Goal: Navigation & Orientation: Find specific page/section

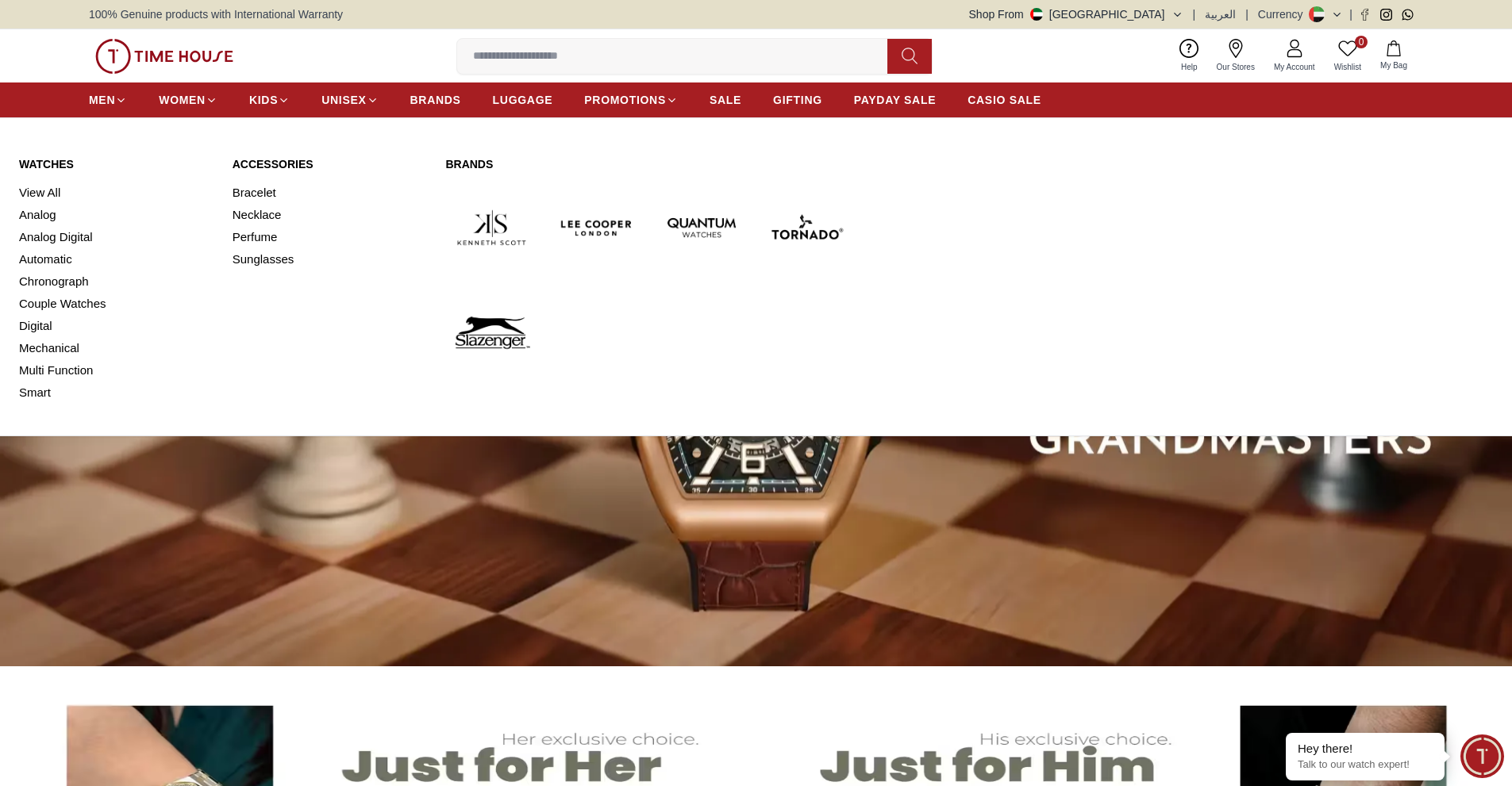
click at [794, 230] on img at bounding box center [806, 227] width 92 height 92
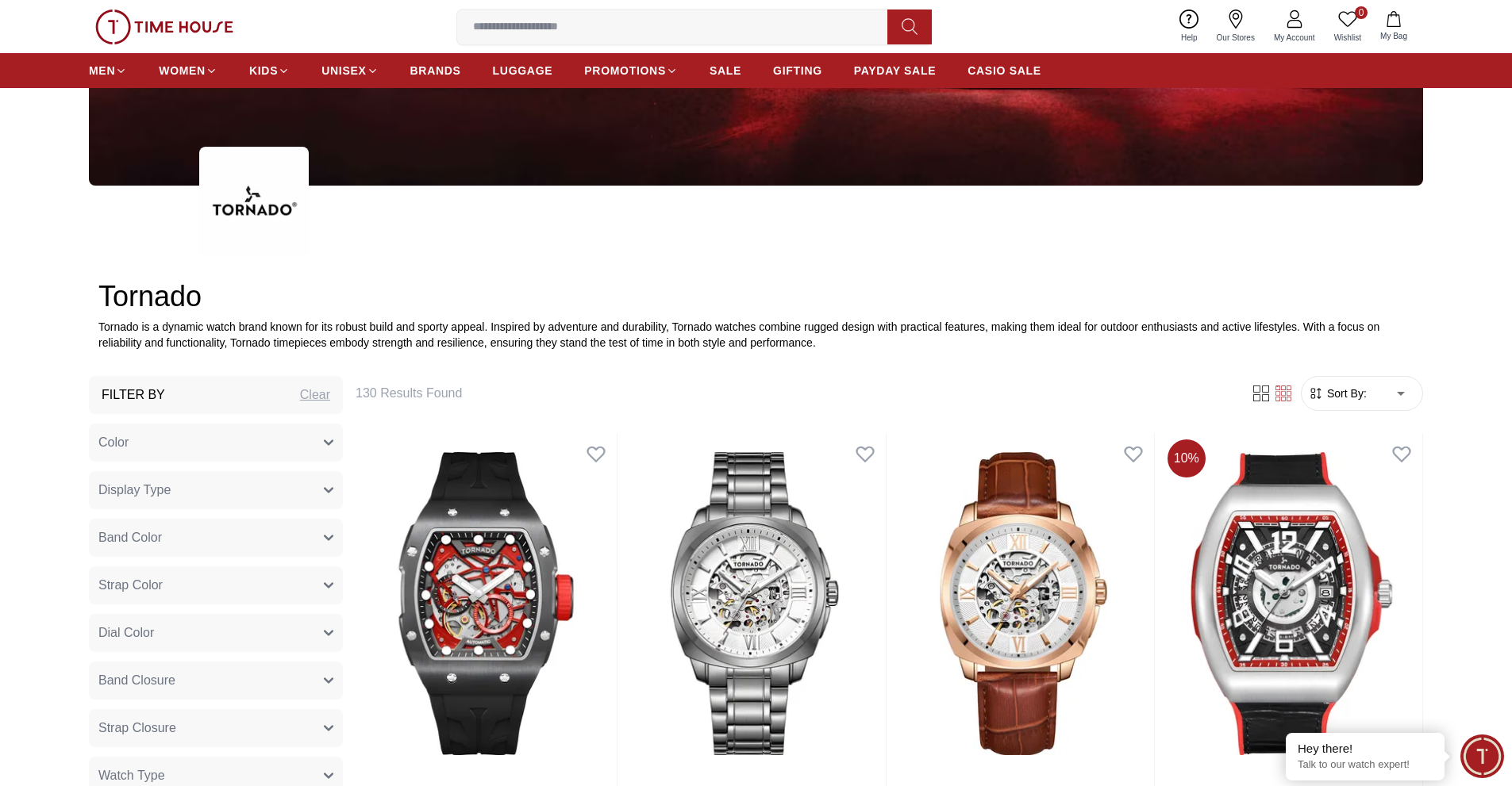
scroll to position [662, 0]
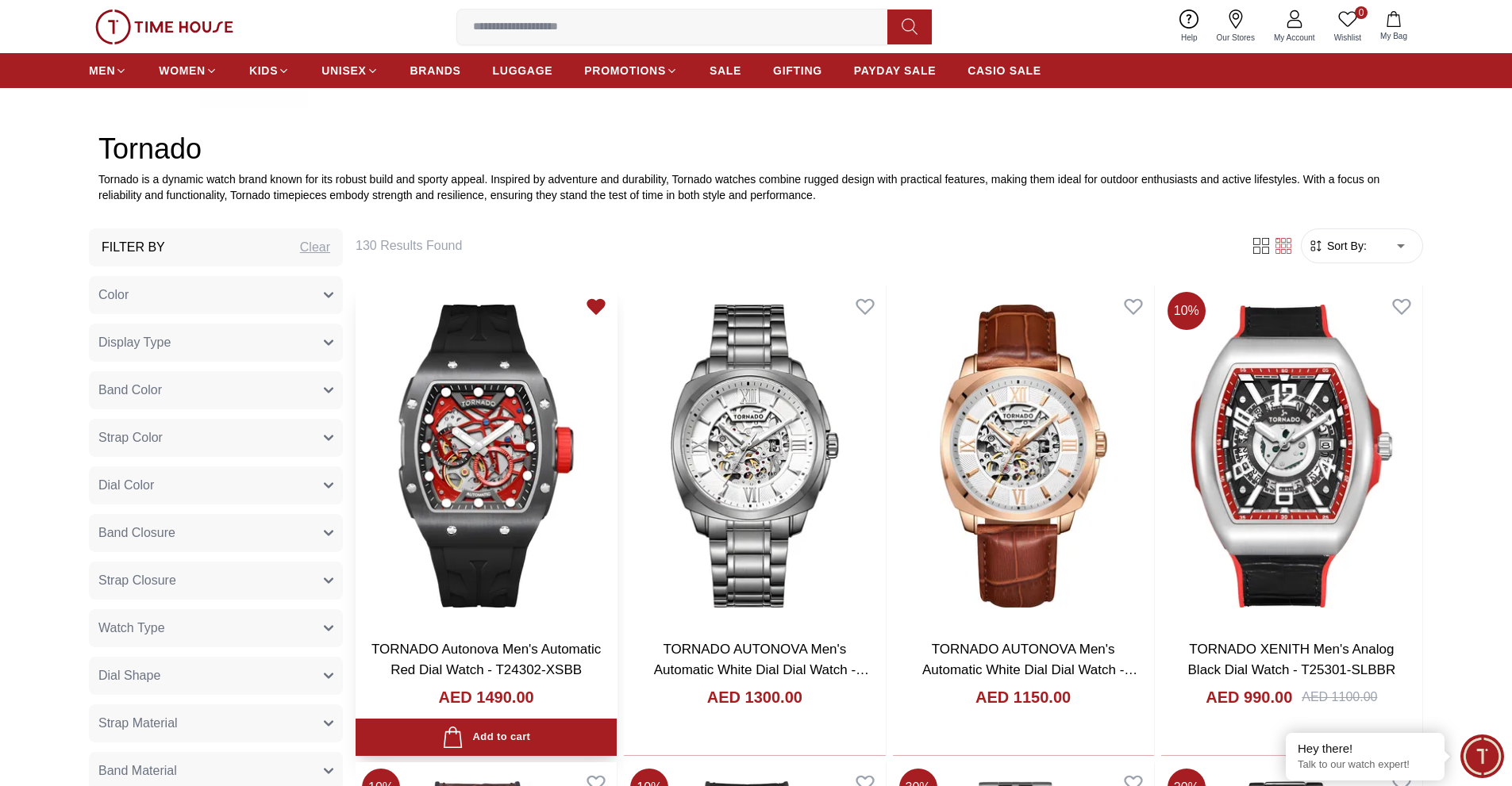
click at [592, 305] on icon at bounding box center [596, 306] width 17 height 15
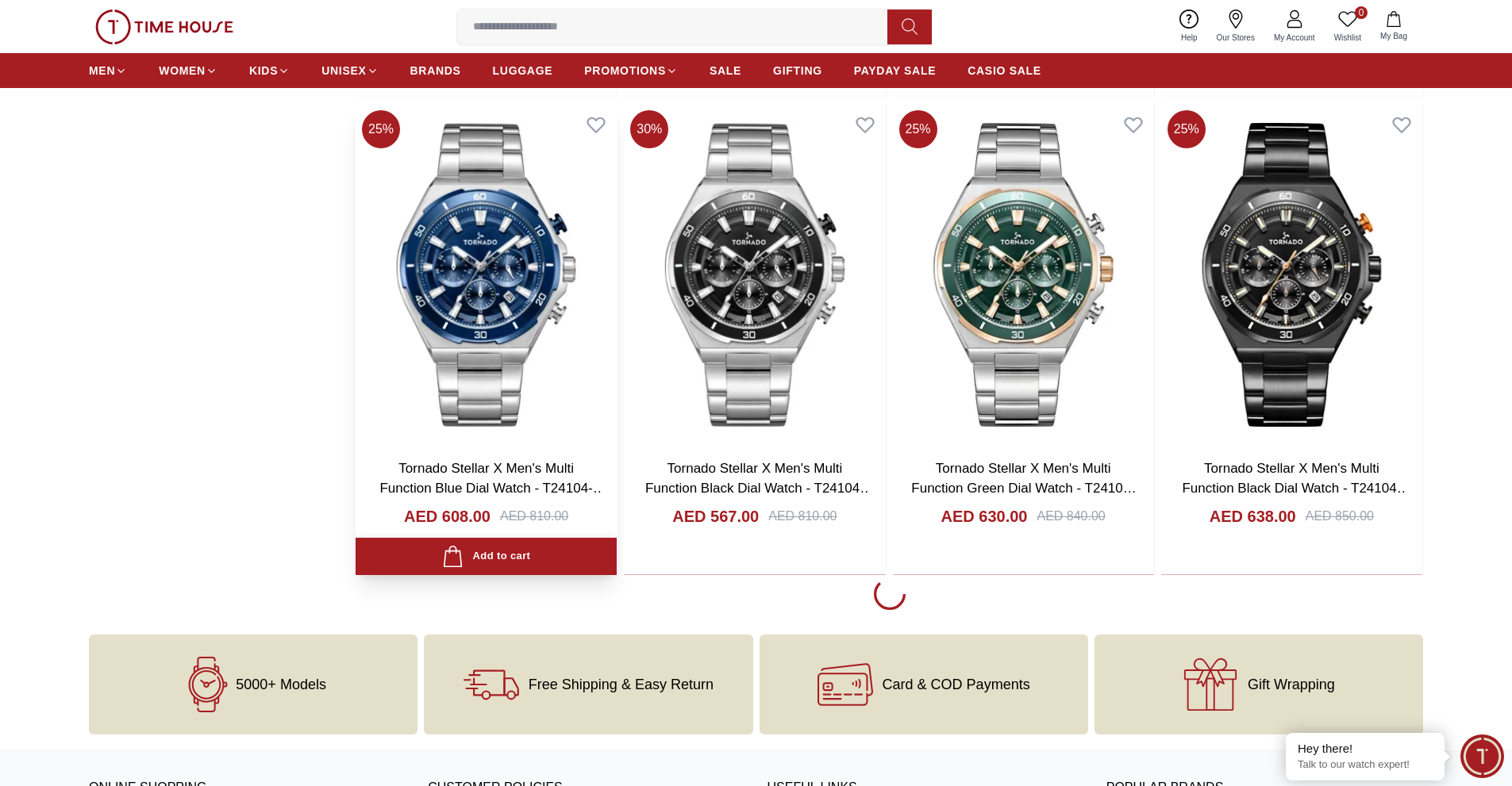
scroll to position [2777, 0]
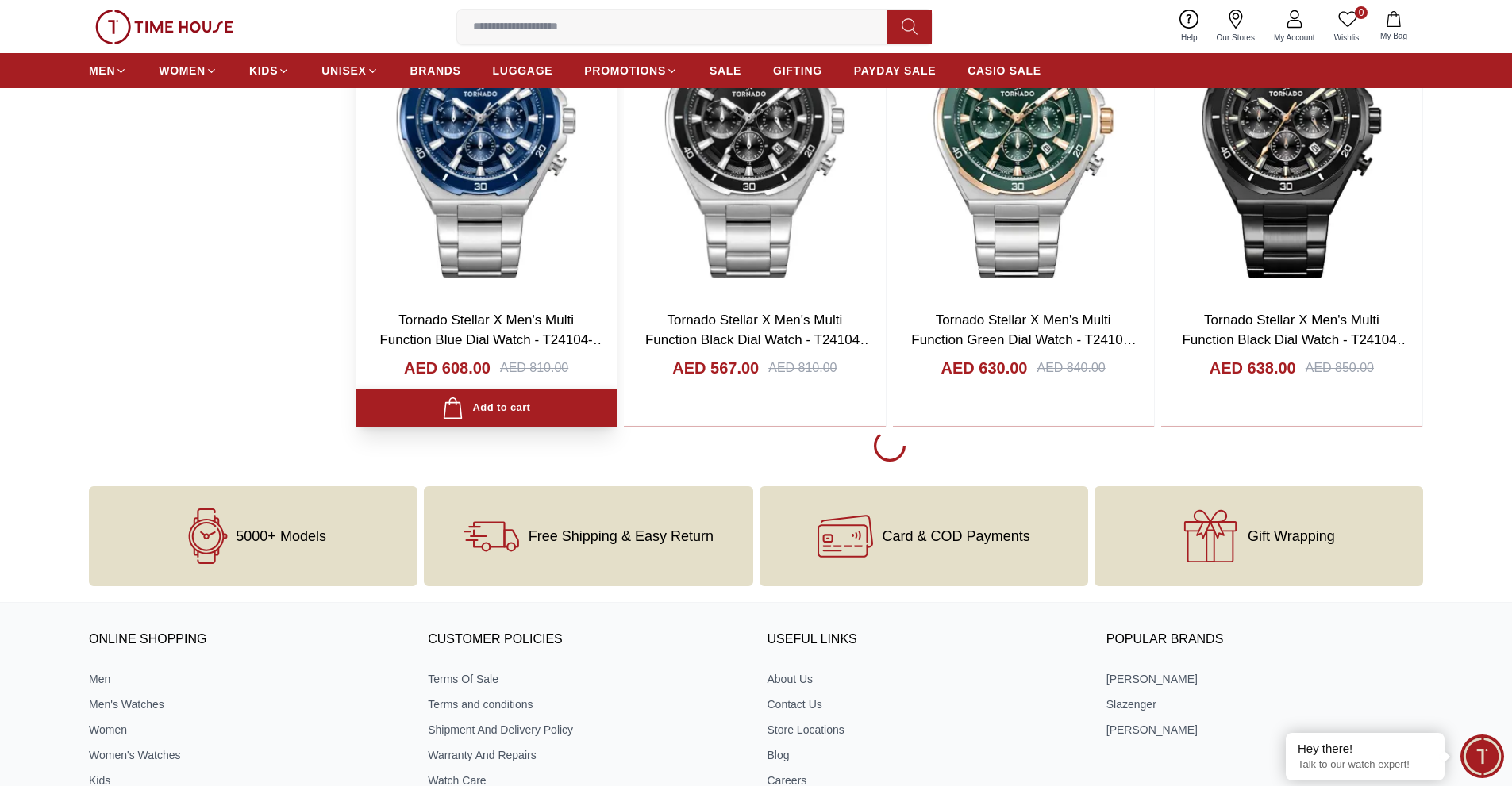
scroll to position [2910, 0]
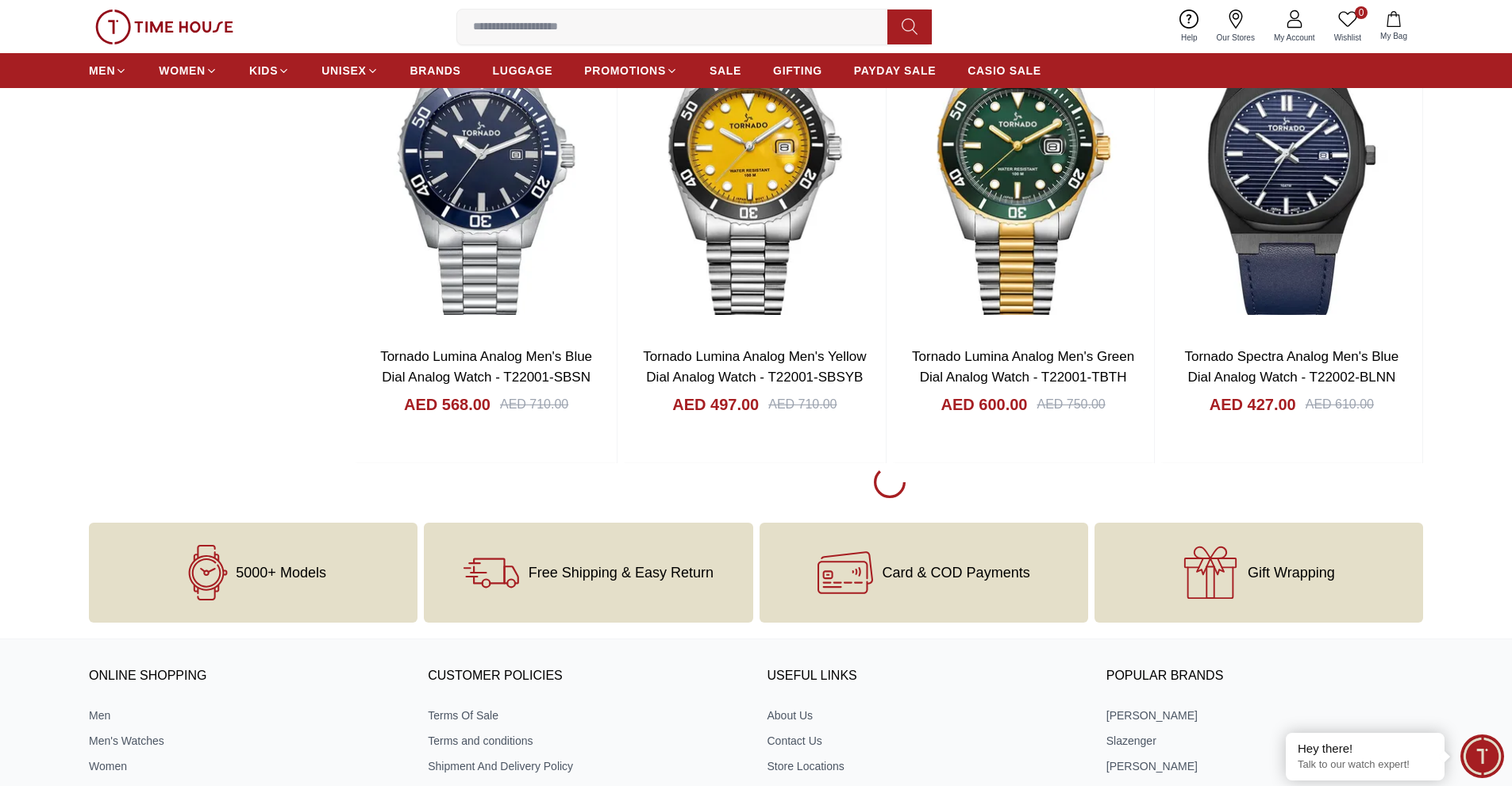
scroll to position [7672, 0]
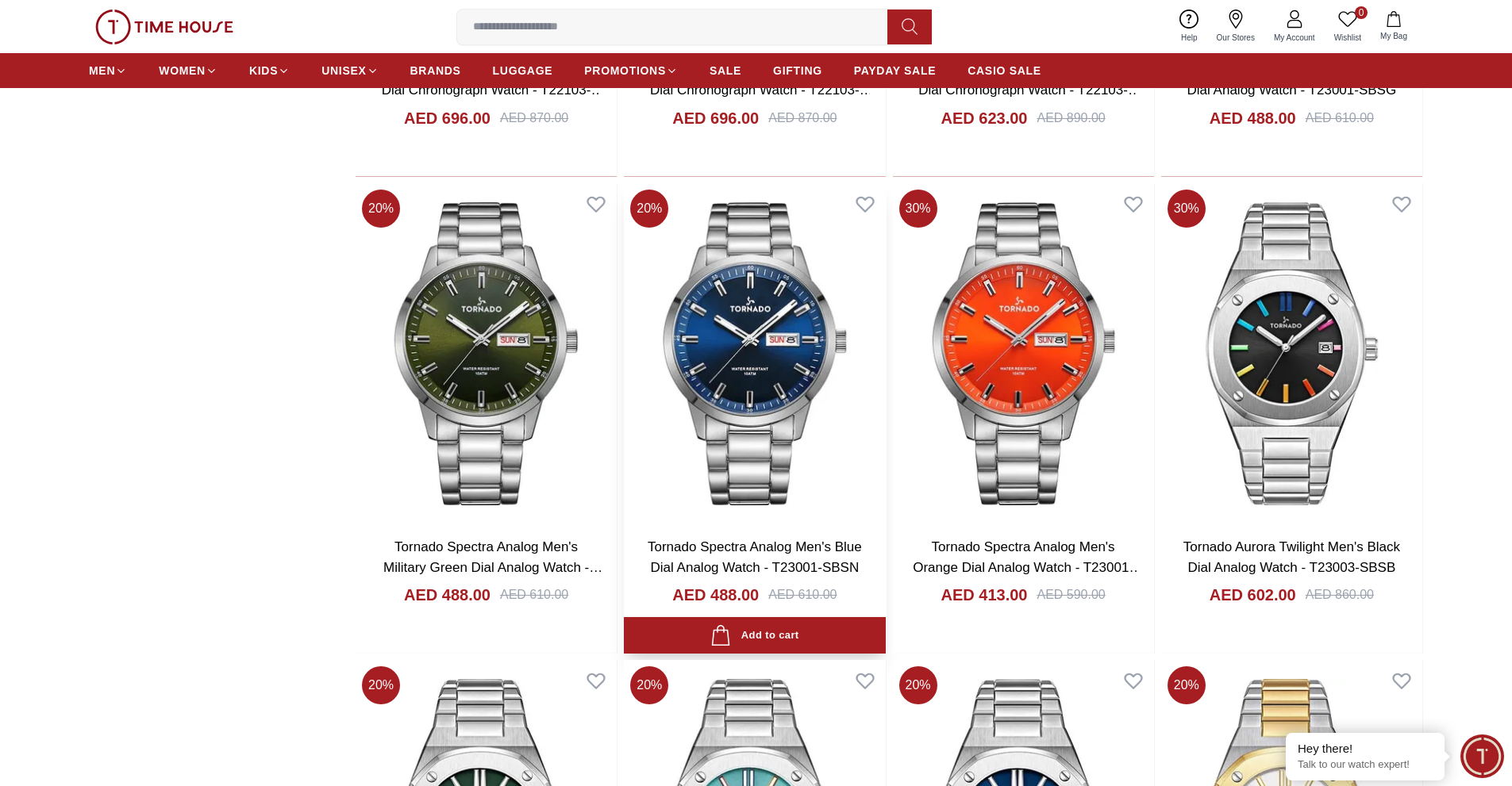
scroll to position [9391, 0]
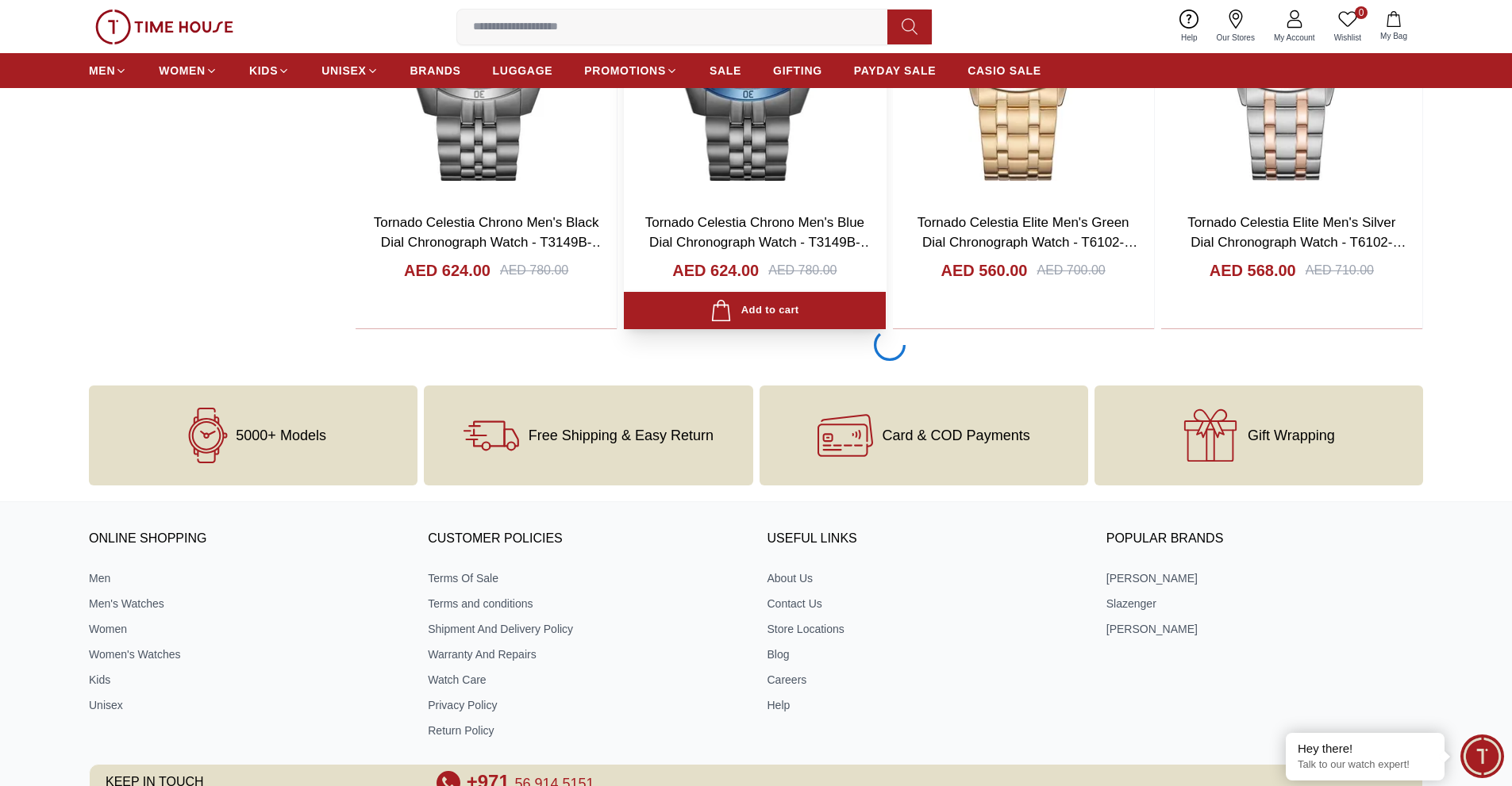
scroll to position [12565, 0]
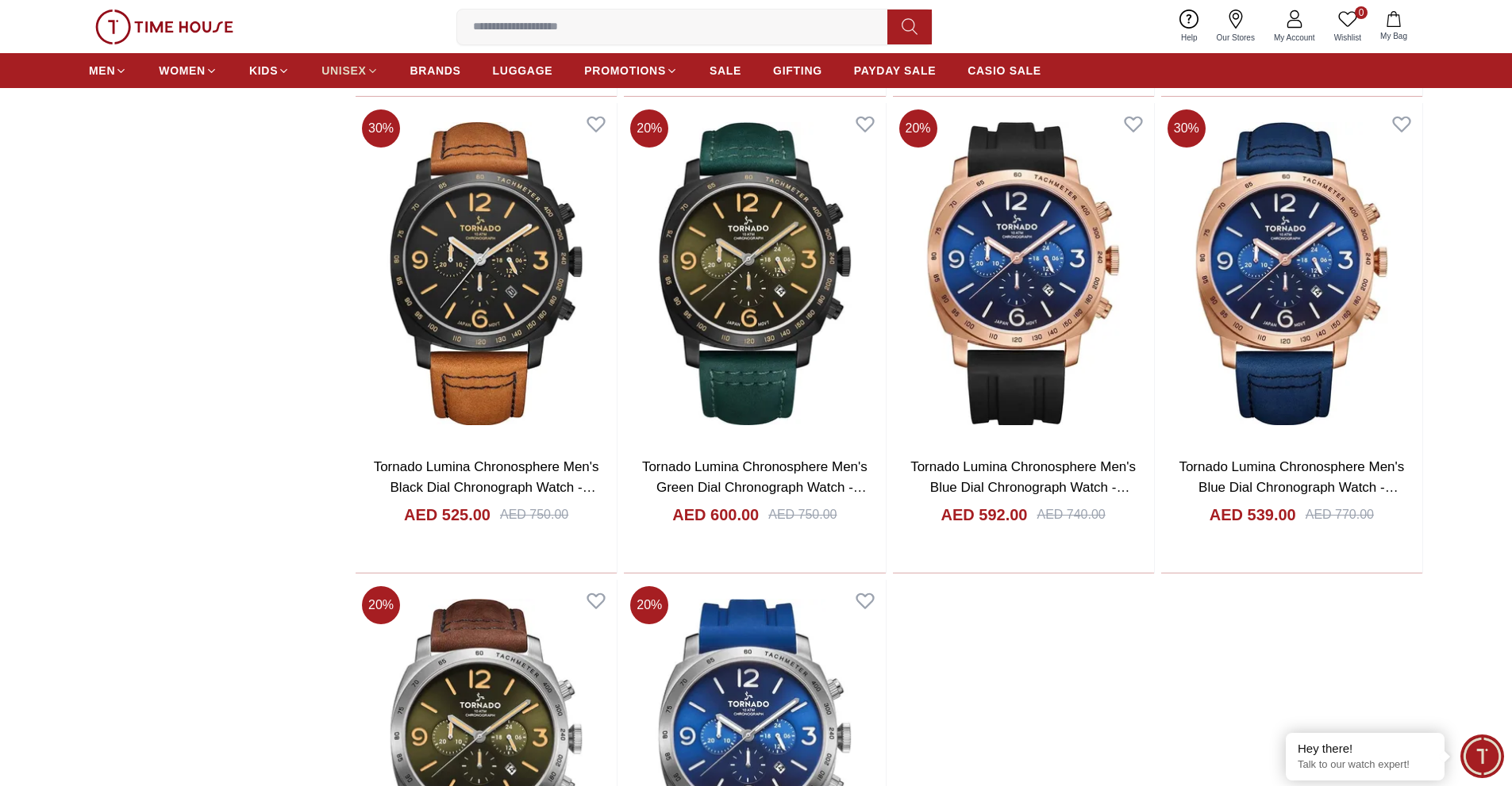
scroll to position [15211, 0]
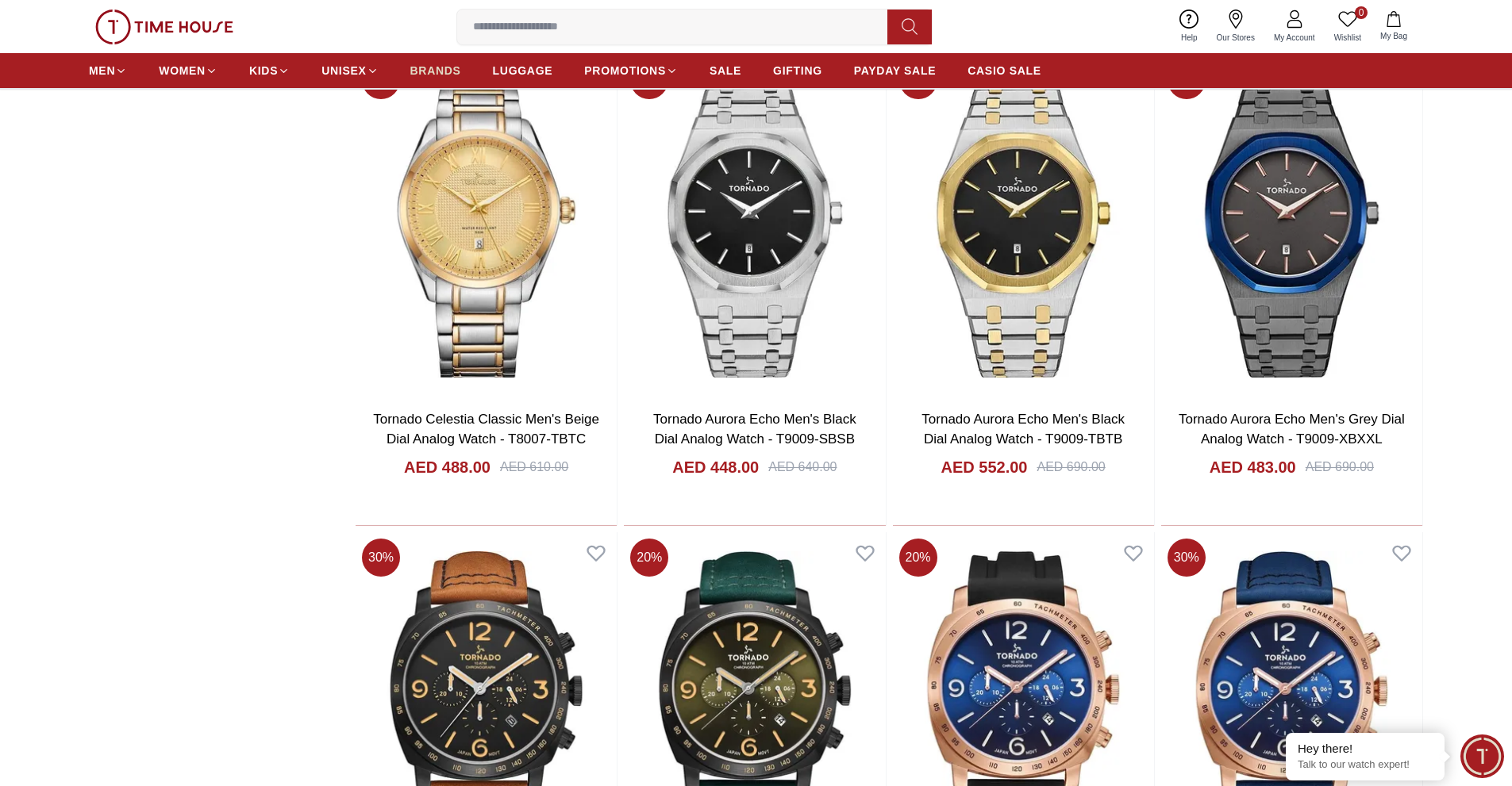
click at [439, 69] on span "BRANDS" at bounding box center [436, 71] width 51 height 16
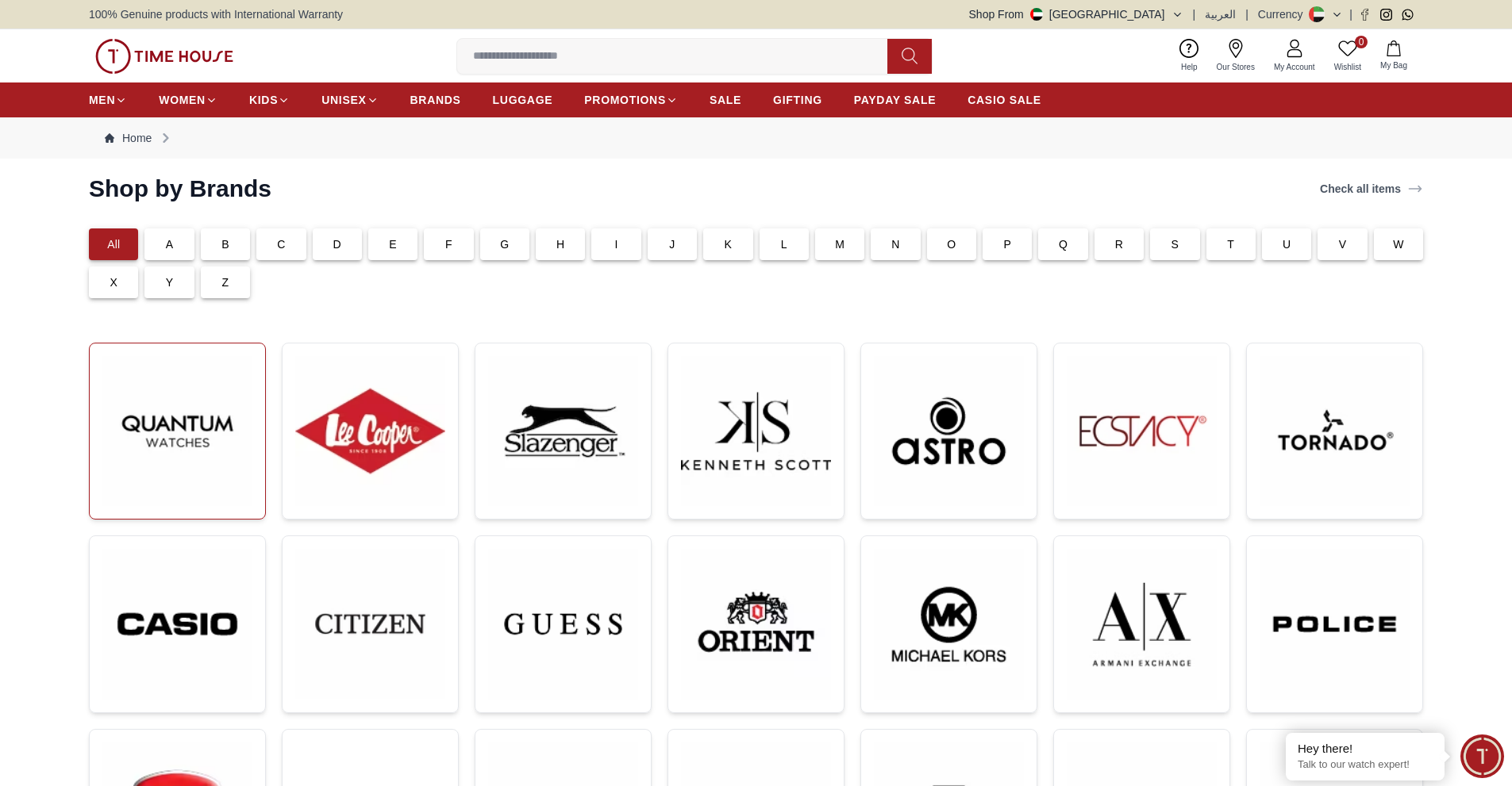
click at [200, 439] on img at bounding box center [176, 431] width 150 height 150
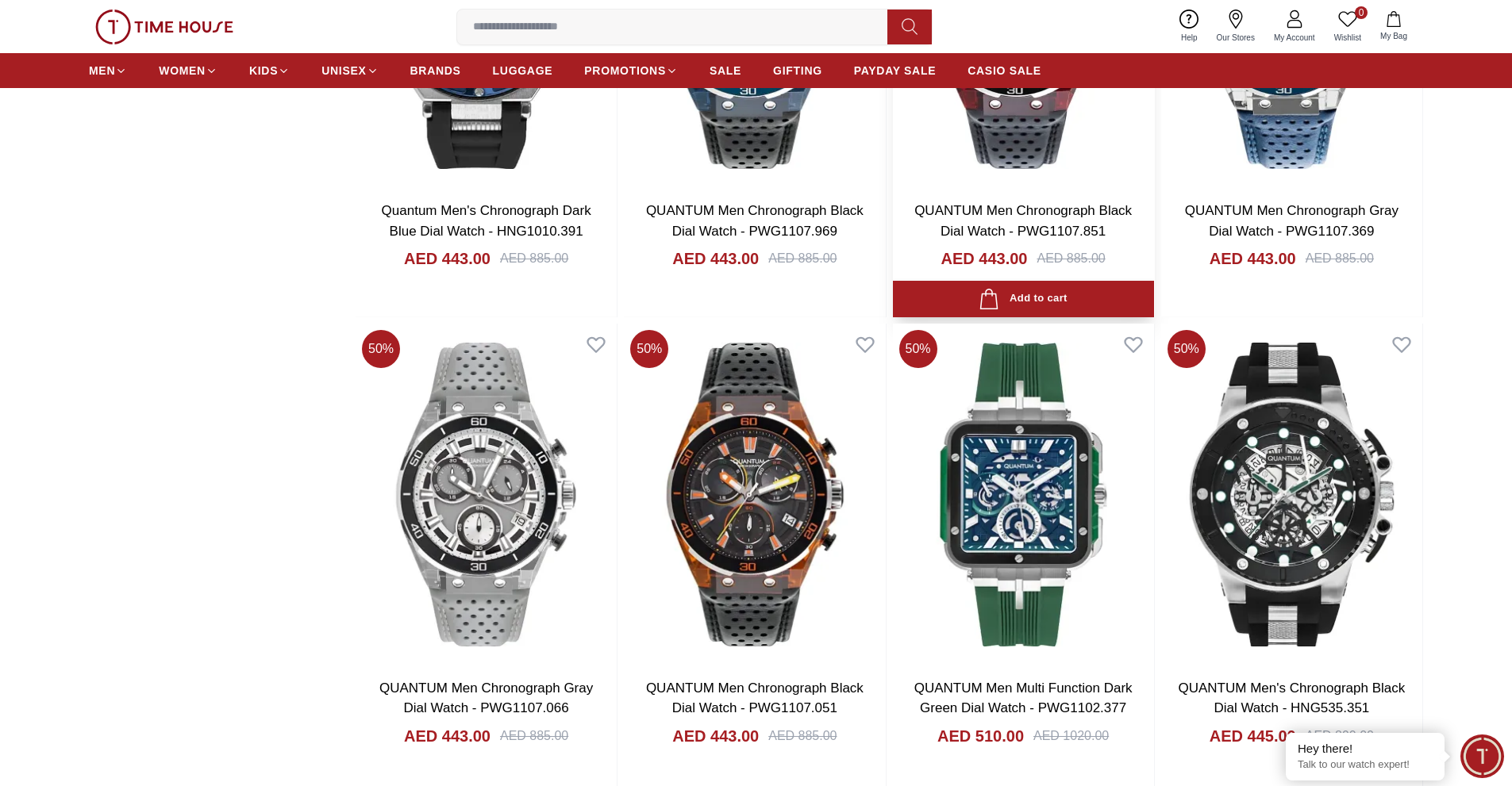
scroll to position [2514, 0]
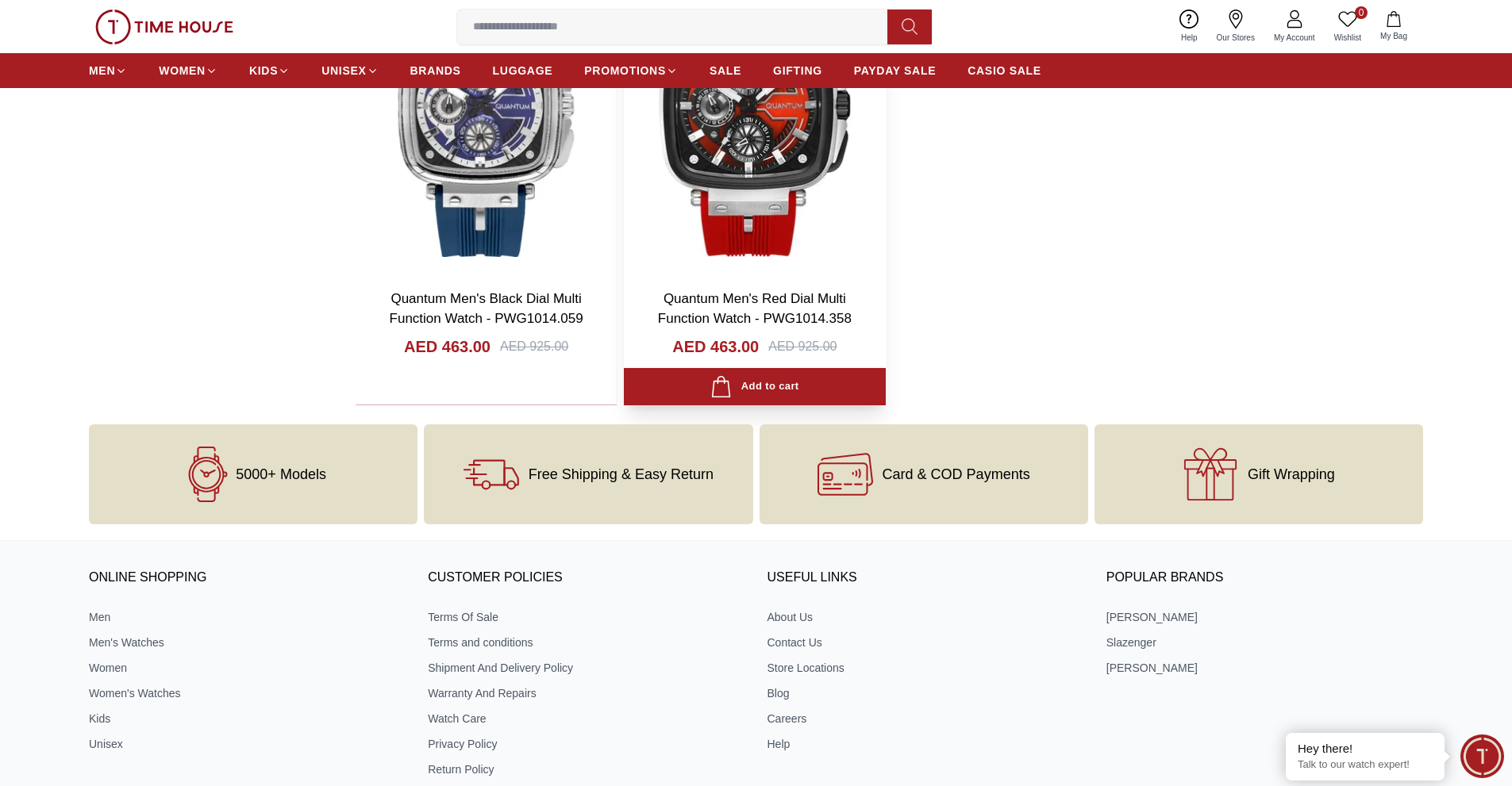
scroll to position [5423, 0]
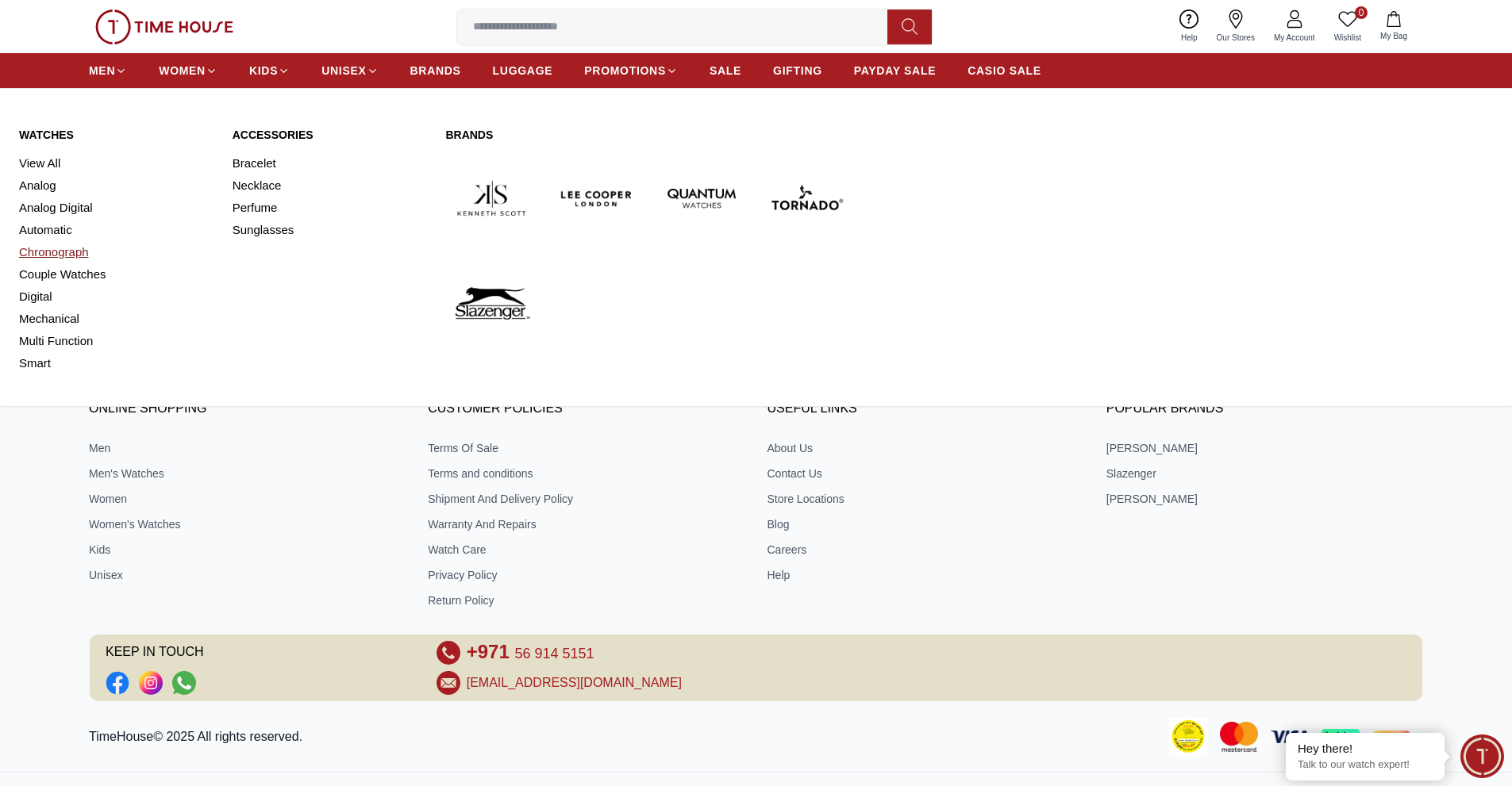
click at [77, 256] on link "Chronograph" at bounding box center [116, 252] width 194 height 23
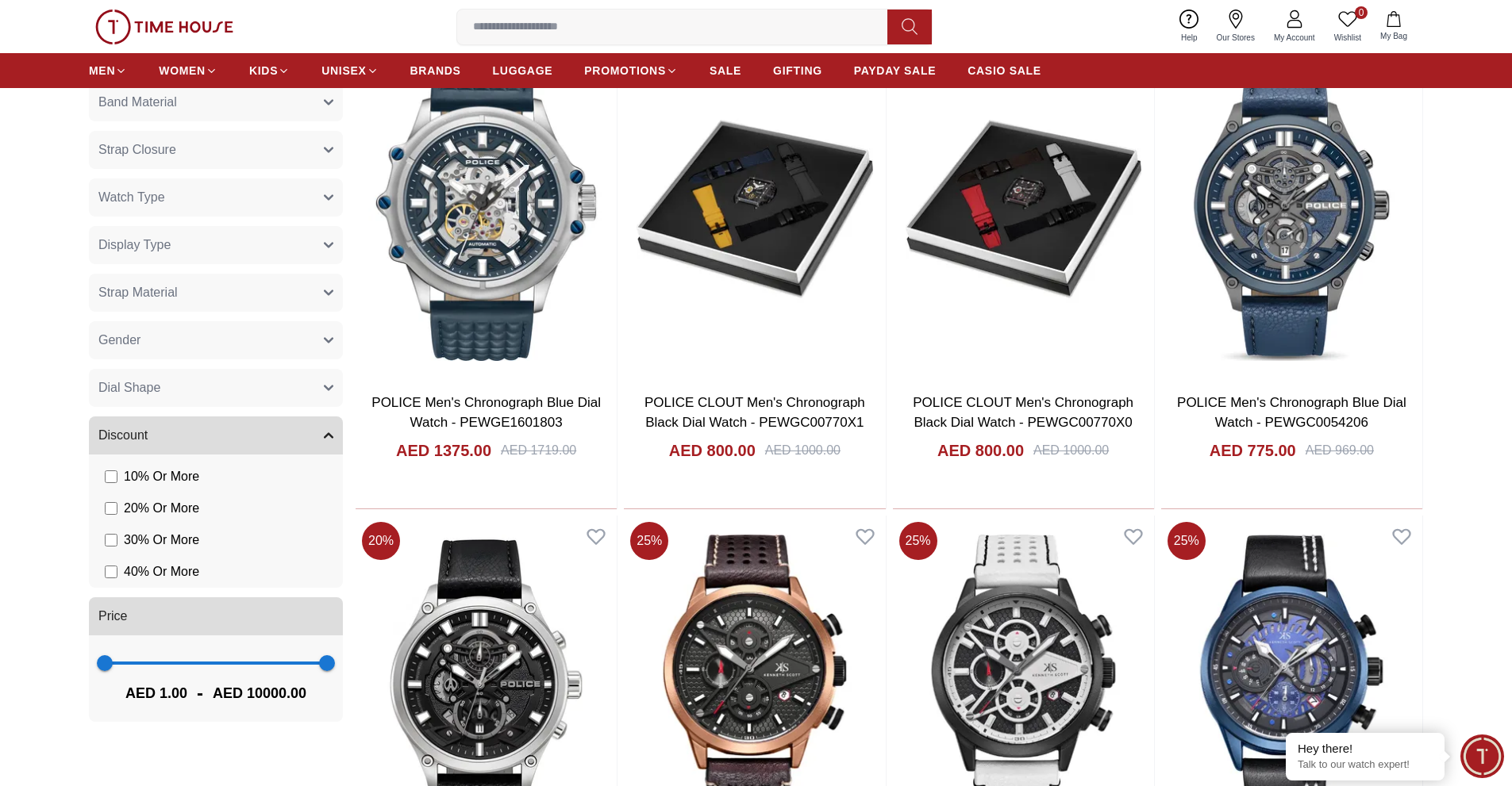
scroll to position [794, 0]
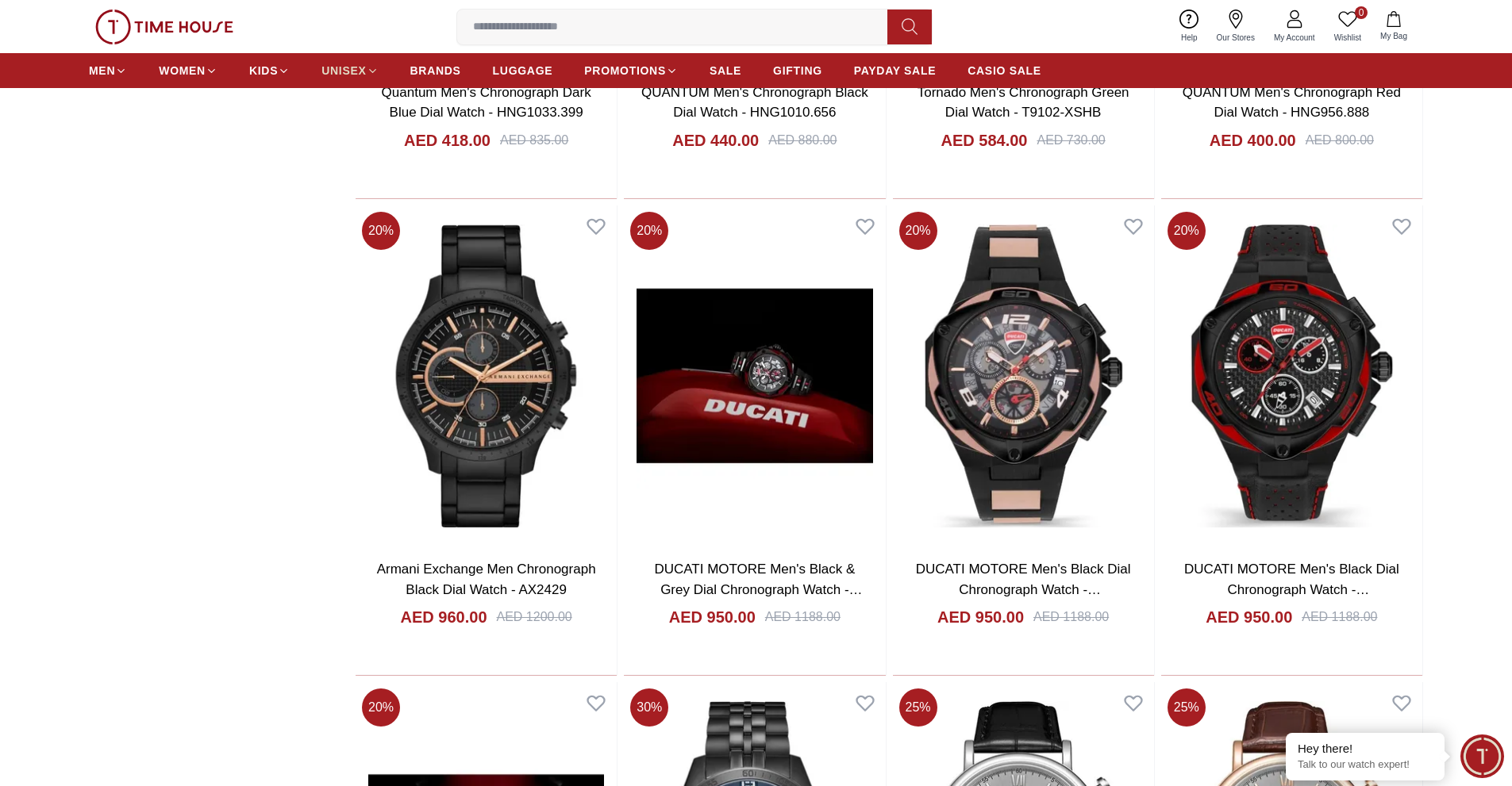
scroll to position [3968, 0]
